Goal: Transaction & Acquisition: Purchase product/service

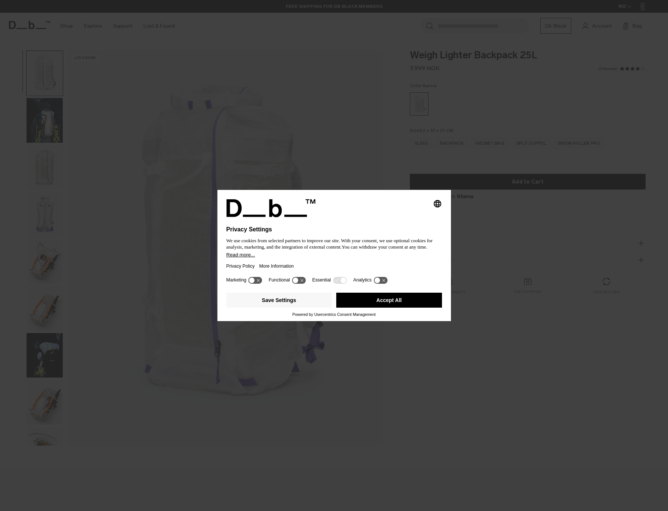
drag, startPoint x: 392, startPoint y: 301, endPoint x: 392, endPoint y: 307, distance: 6.0
click at [392, 302] on button "Accept All" at bounding box center [389, 300] width 106 height 15
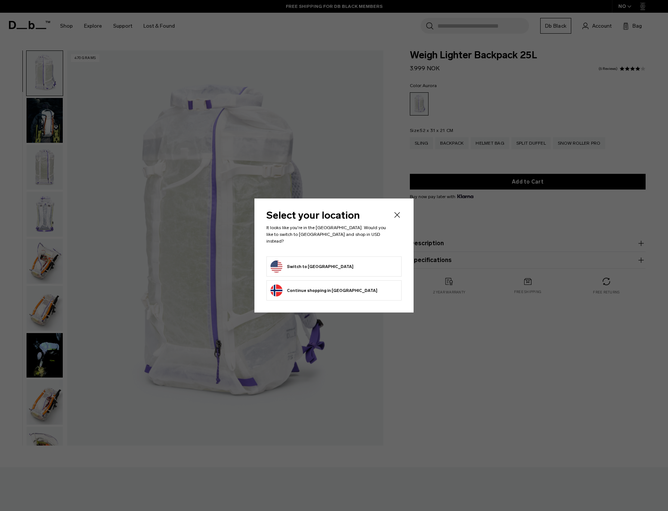
drag, startPoint x: 392, startPoint y: 307, endPoint x: 385, endPoint y: 304, distance: 7.2
click at [392, 307] on div "Select your location It looks like you're in the [GEOGRAPHIC_DATA]. Would you l…" at bounding box center [333, 255] width 159 height 114
click at [341, 264] on form "Switch to [GEOGRAPHIC_DATA]" at bounding box center [334, 266] width 127 height 12
click at [298, 261] on button "Switch to [GEOGRAPHIC_DATA]" at bounding box center [312, 266] width 83 height 12
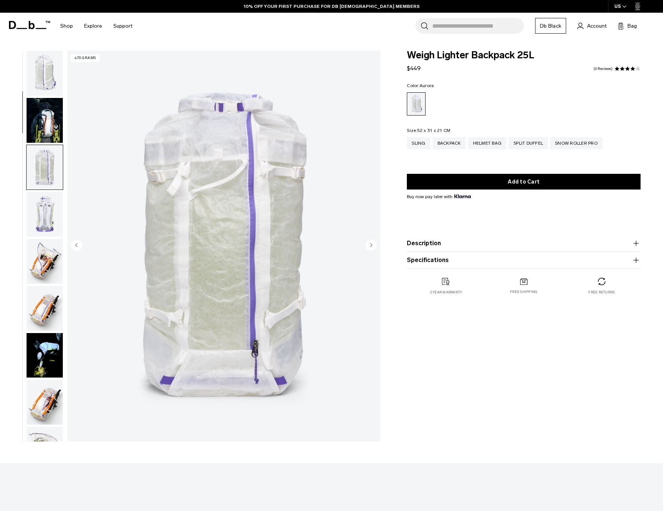
click at [44, 239] on img "button" at bounding box center [45, 261] width 36 height 45
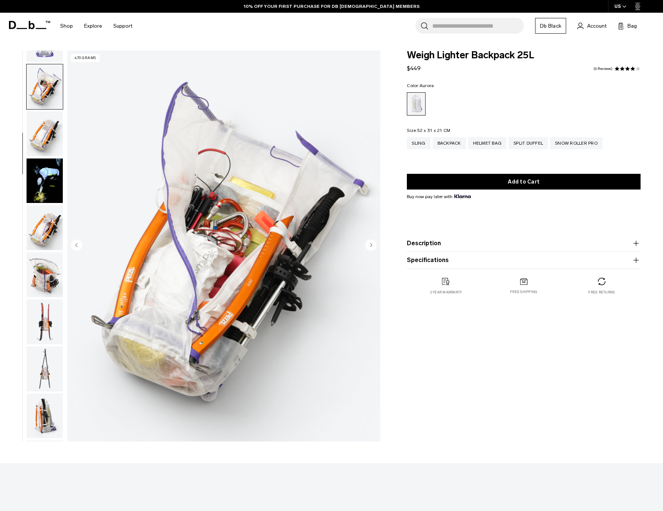
scroll to position [189, 0]
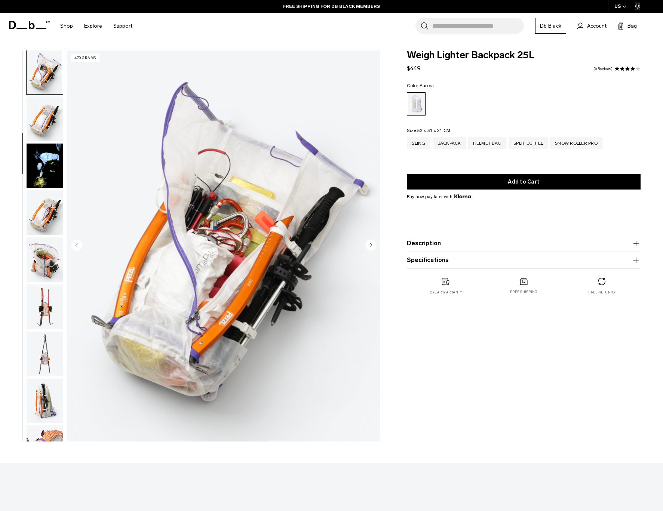
click at [46, 221] on img "button" at bounding box center [45, 212] width 36 height 45
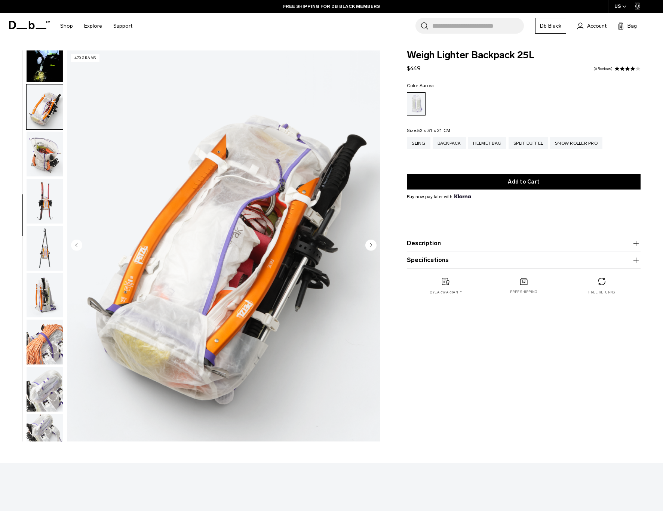
scroll to position [331, 0]
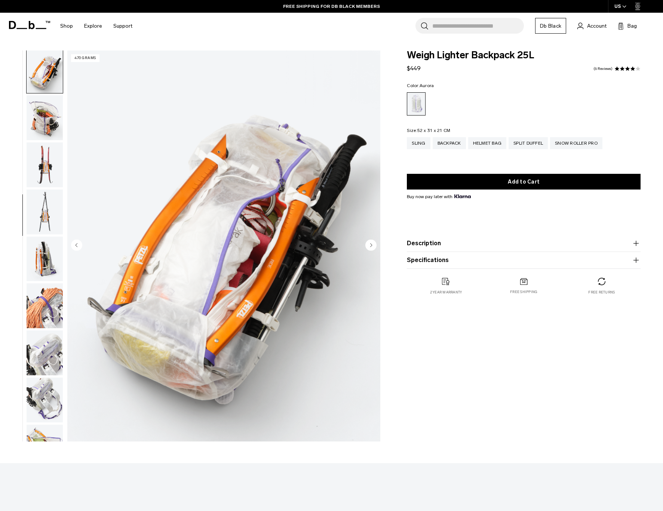
click at [44, 241] on img "button" at bounding box center [45, 259] width 36 height 45
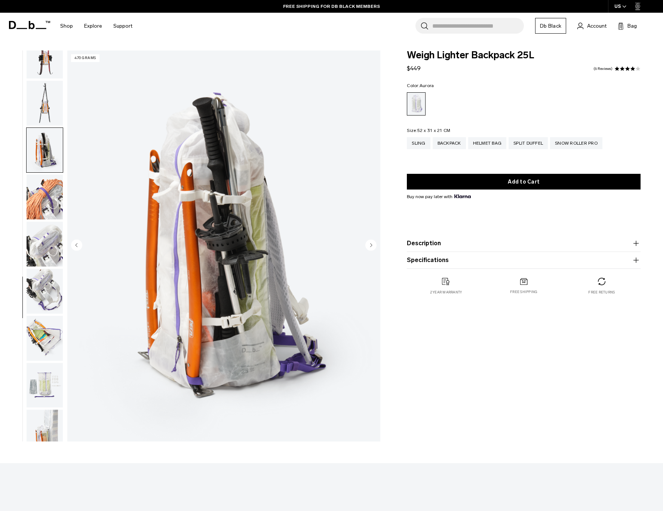
scroll to position [460, 0]
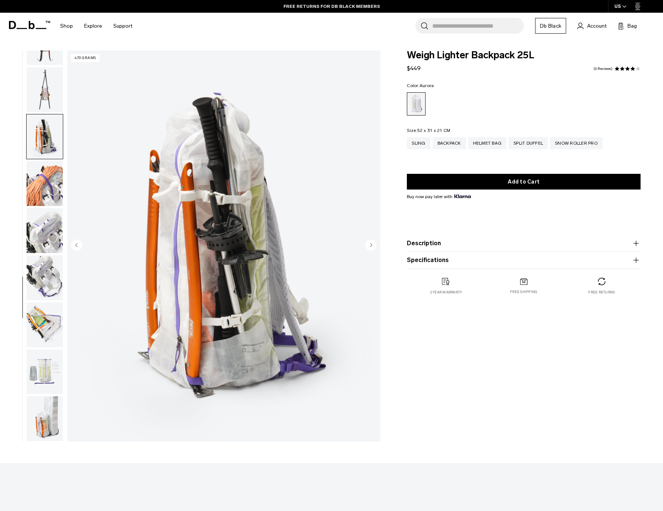
click at [47, 274] on img "button" at bounding box center [45, 277] width 36 height 45
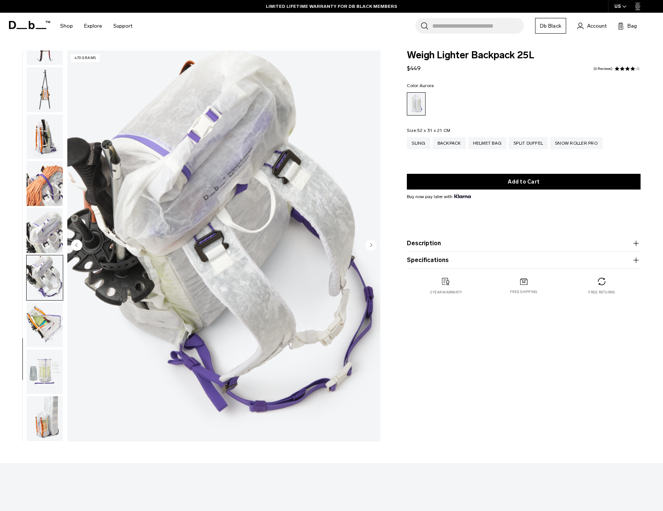
click at [54, 311] on img "button" at bounding box center [45, 324] width 36 height 45
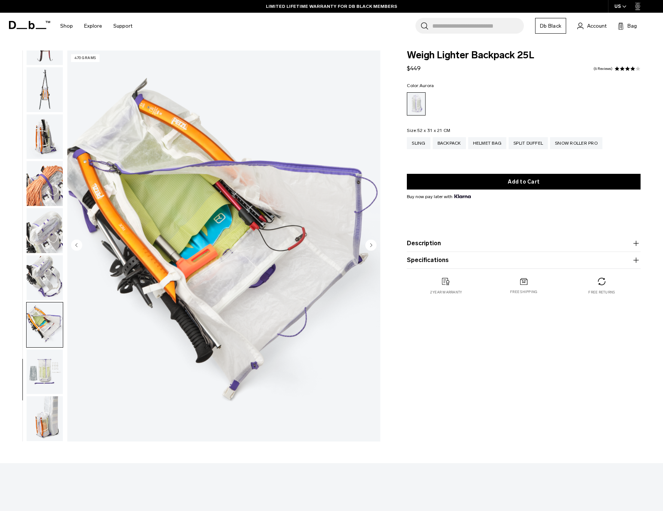
click at [45, 359] on img "button" at bounding box center [45, 371] width 36 height 45
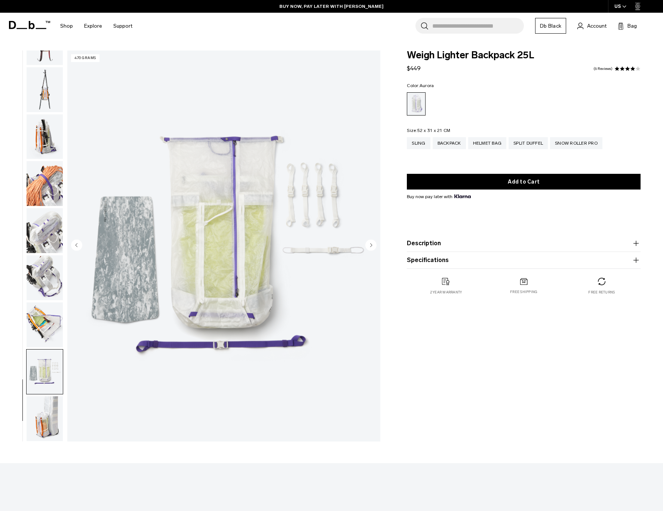
click at [50, 422] on img "button" at bounding box center [45, 418] width 36 height 45
